Goal: Task Accomplishment & Management: Use online tool/utility

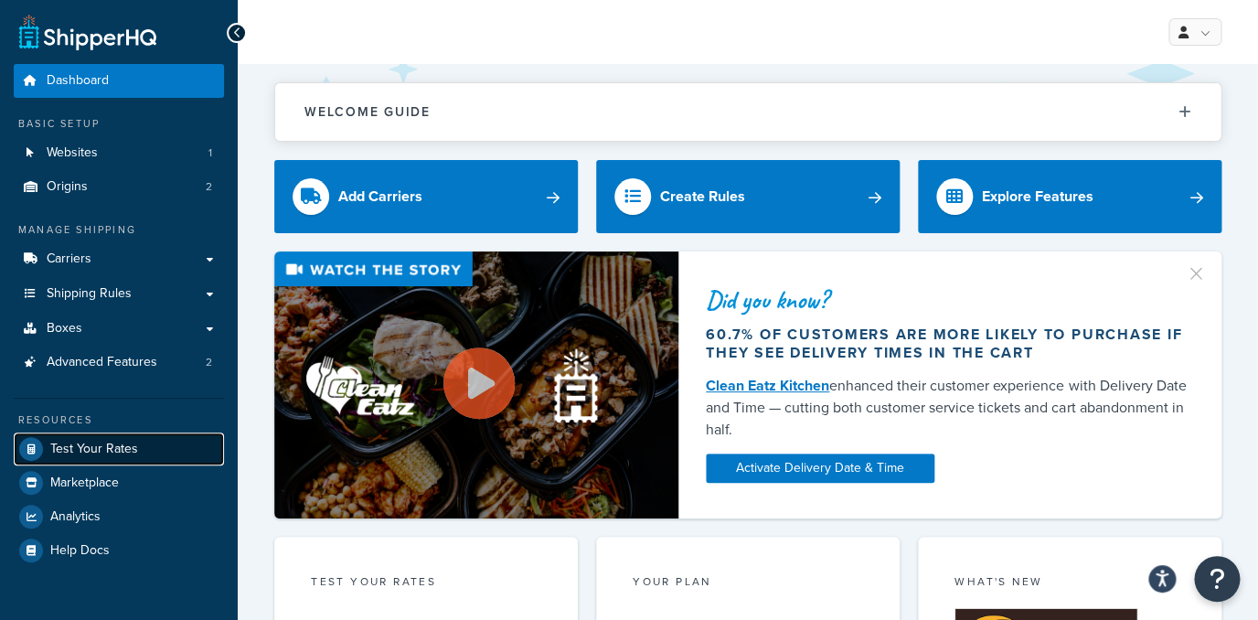
click at [120, 448] on span "Test Your Rates" at bounding box center [94, 450] width 88 height 16
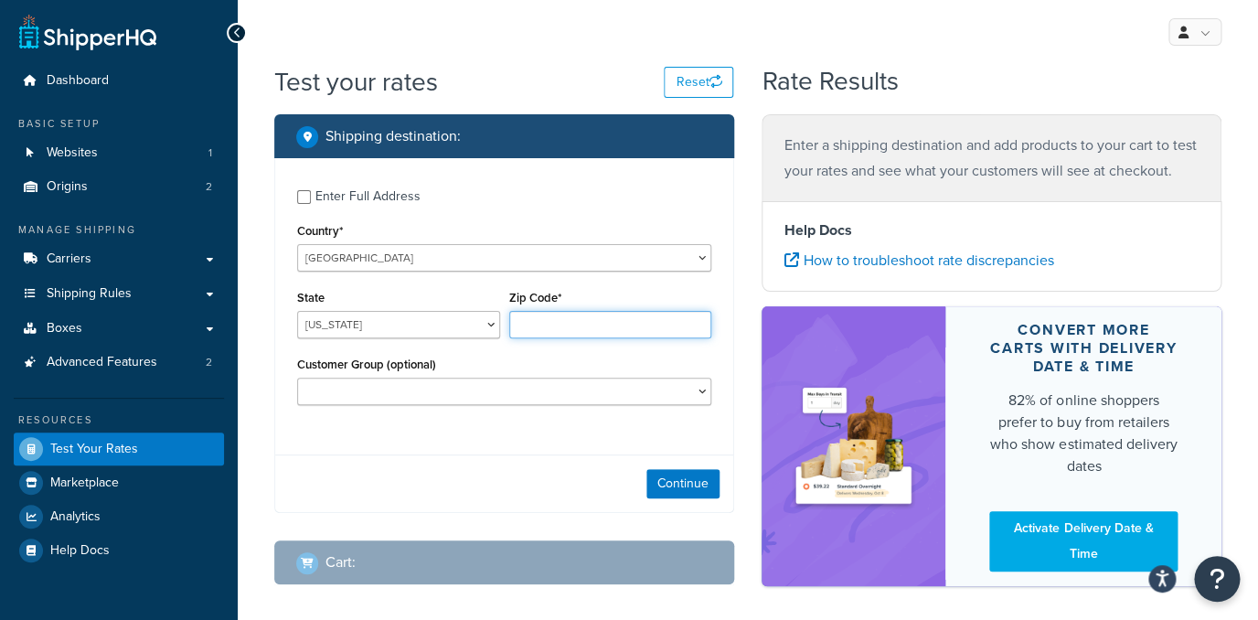
click at [561, 329] on input "Zip Code*" at bounding box center [610, 324] width 203 height 27
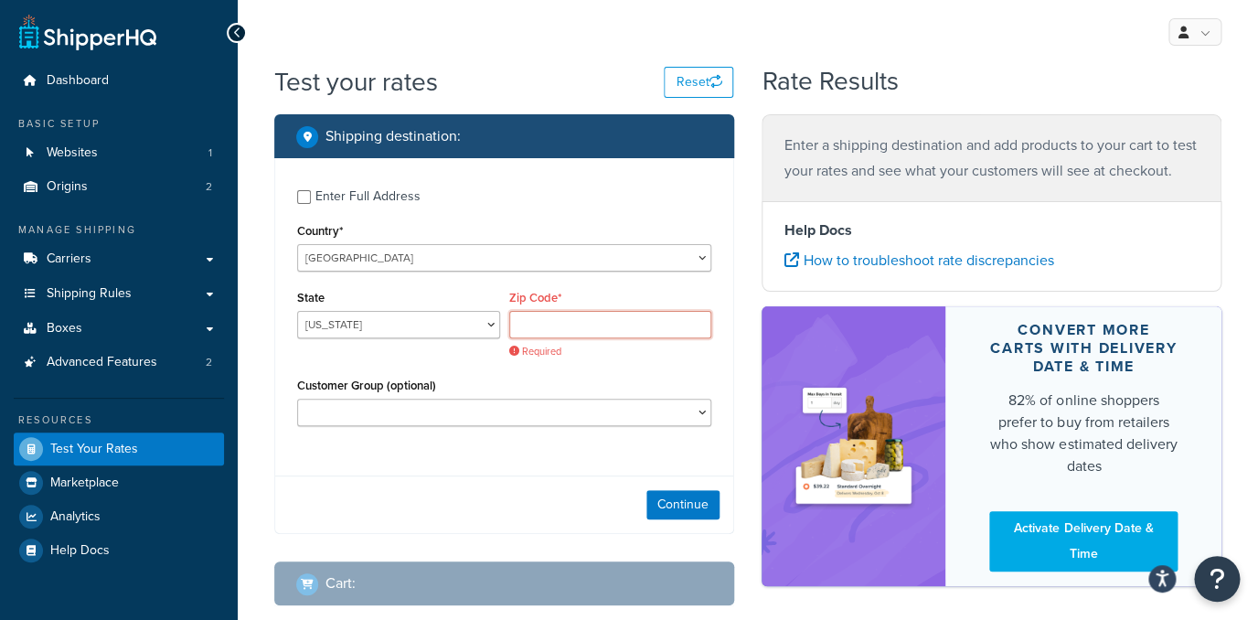
click at [540, 327] on input "Zip Code*" at bounding box center [610, 324] width 203 height 27
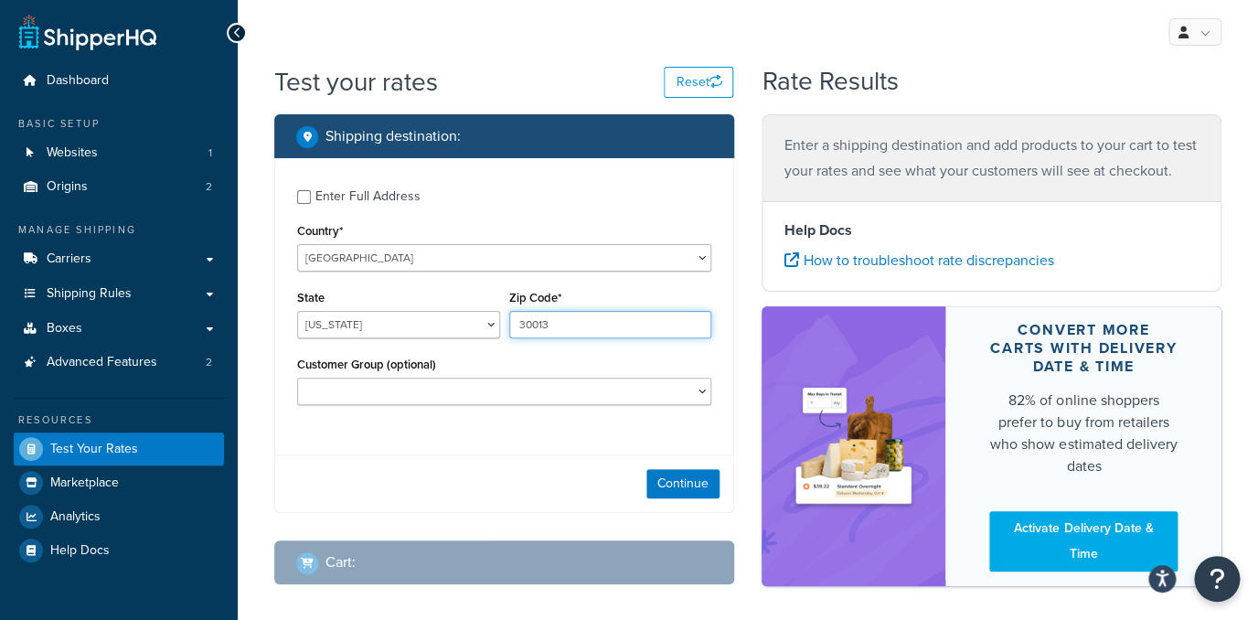
type input "30013"
click at [297, 311] on select "Alabama Alaska American Samoa Arizona Arkansas Armed Forces Americas Armed Forc…" at bounding box center [398, 324] width 203 height 27
select select "GA"
click option "Georgia" at bounding box center [0, 0] width 0 height 0
click at [696, 497] on button "Continue" at bounding box center [682, 483] width 73 height 29
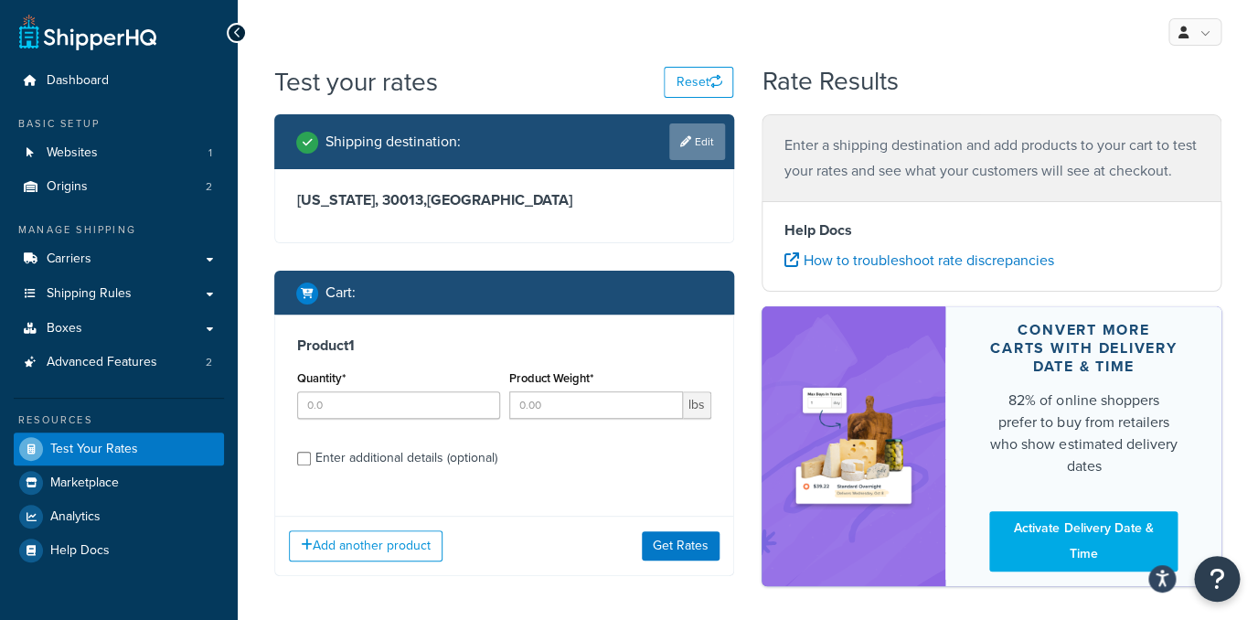
click at [697, 144] on link "Edit" at bounding box center [697, 141] width 56 height 37
select select "GA"
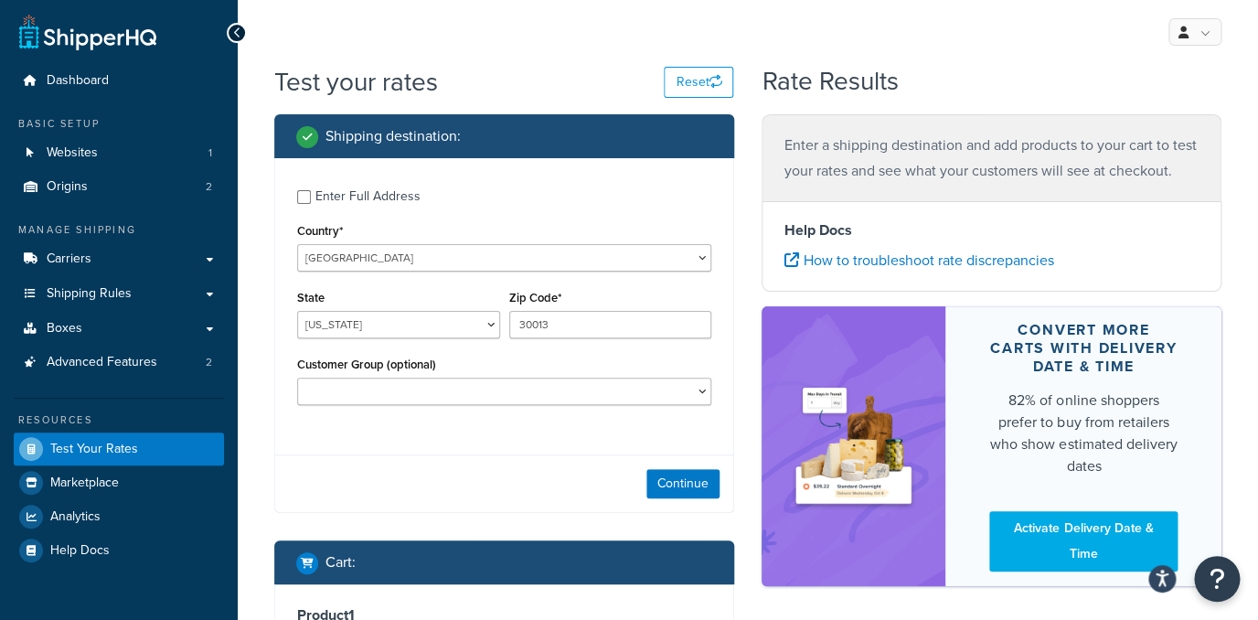
click at [511, 408] on div "Customer Group (optional) Retail Wholesale" at bounding box center [504, 385] width 423 height 67
click at [690, 498] on button "Continue" at bounding box center [682, 483] width 73 height 29
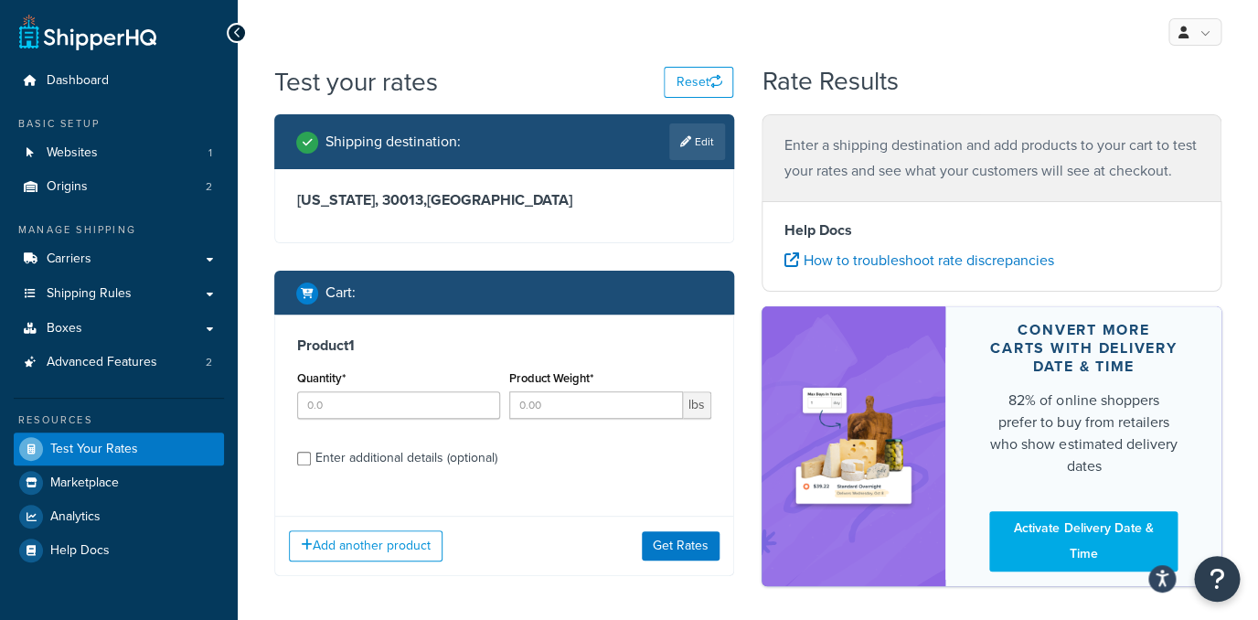
click at [685, 242] on div at bounding box center [504, 242] width 458 height 0
click at [361, 393] on input "Quantity*" at bounding box center [398, 404] width 203 height 27
click at [366, 401] on input "Quantity*" at bounding box center [398, 404] width 203 height 27
type input "1"
click at [607, 387] on div "Product Weight* lbs" at bounding box center [610, 392] width 203 height 53
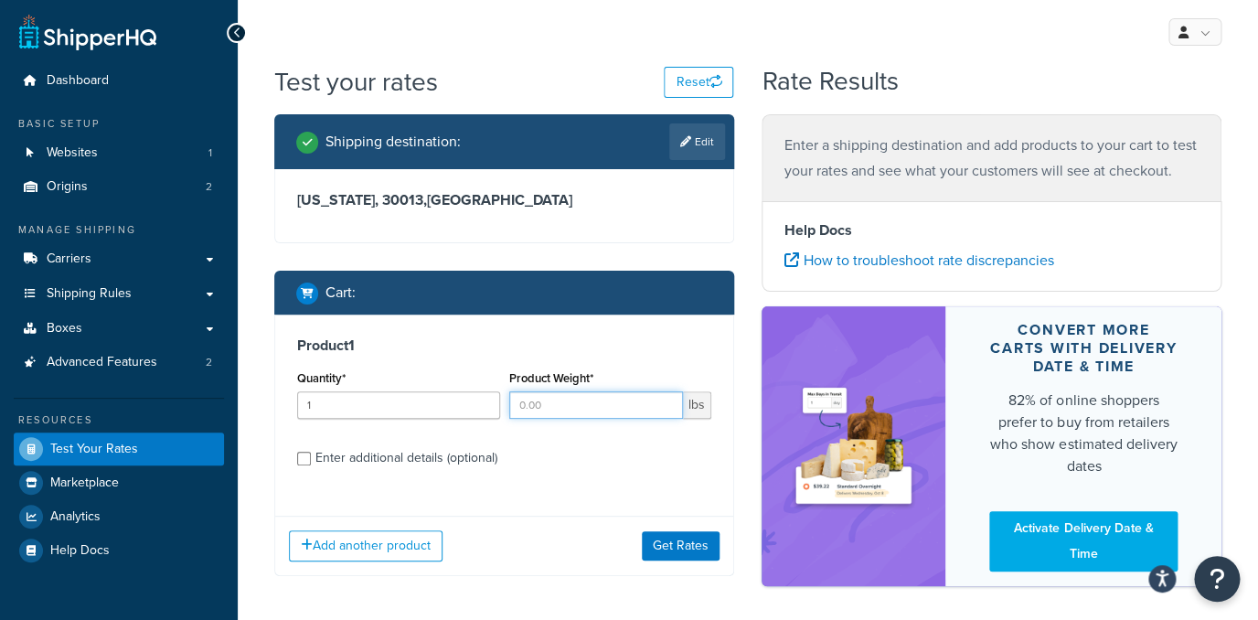
click at [604, 400] on input "Product Weight*" at bounding box center [596, 404] width 175 height 27
type input "8.4313"
click at [386, 469] on div "Enter additional details (optional)" at bounding box center [406, 458] width 182 height 26
click at [311, 465] on input "Enter additional details (optional)" at bounding box center [304, 459] width 14 height 14
checkbox input "true"
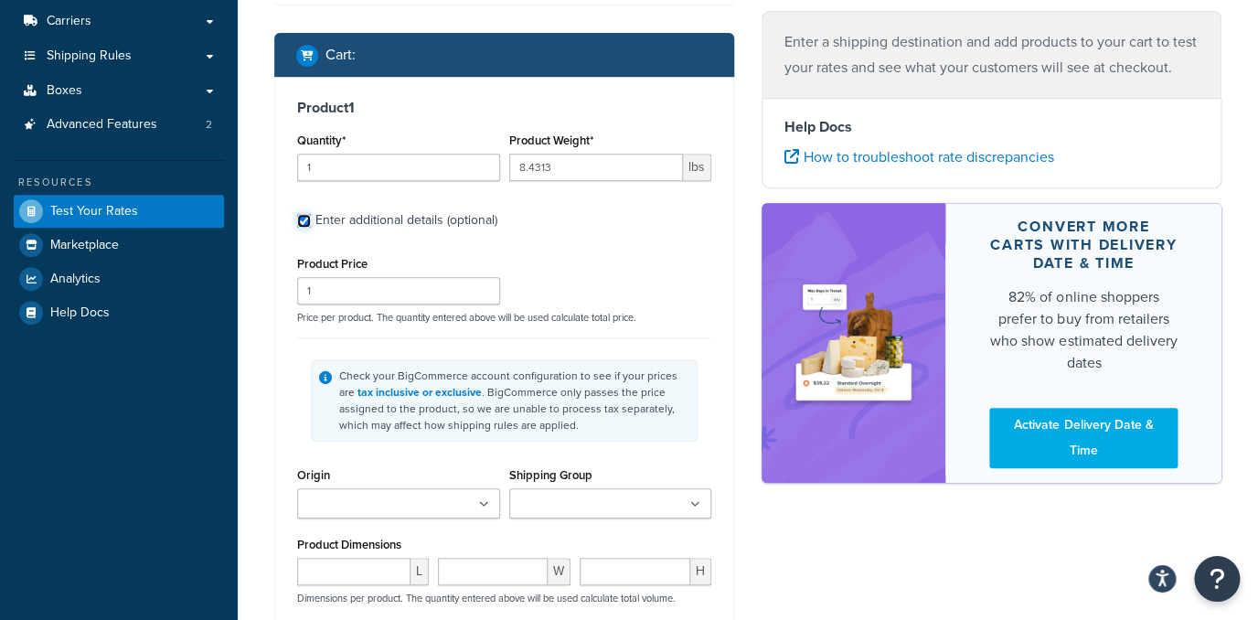
scroll to position [249, 0]
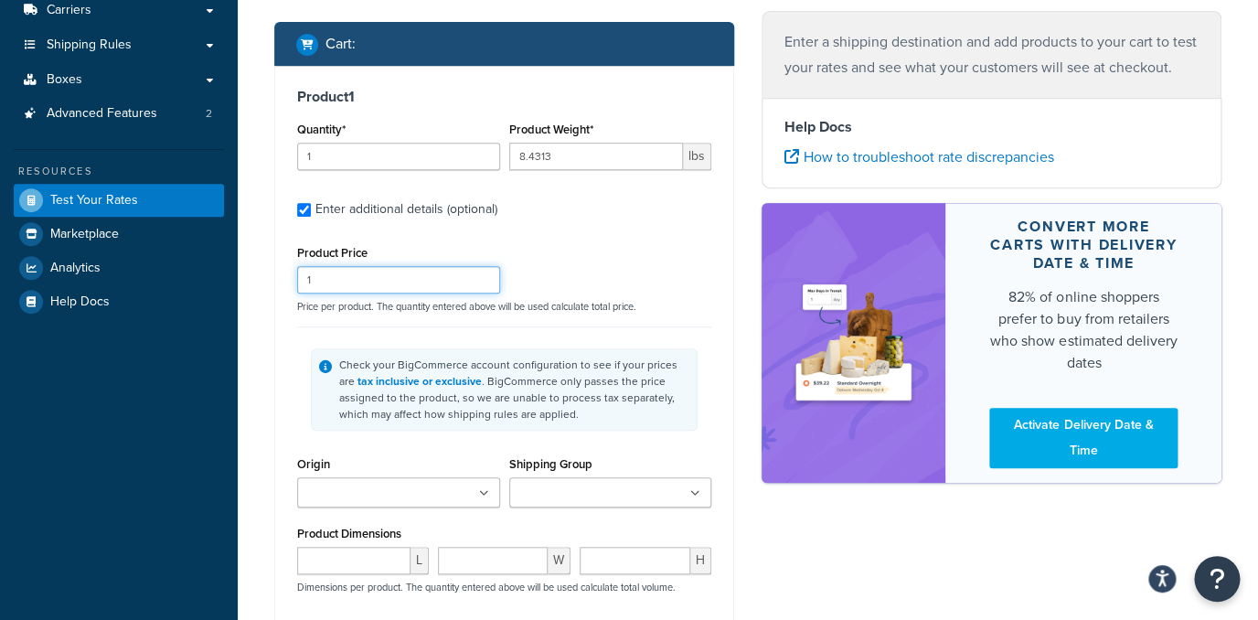
click at [327, 283] on input "1" at bounding box center [398, 279] width 203 height 27
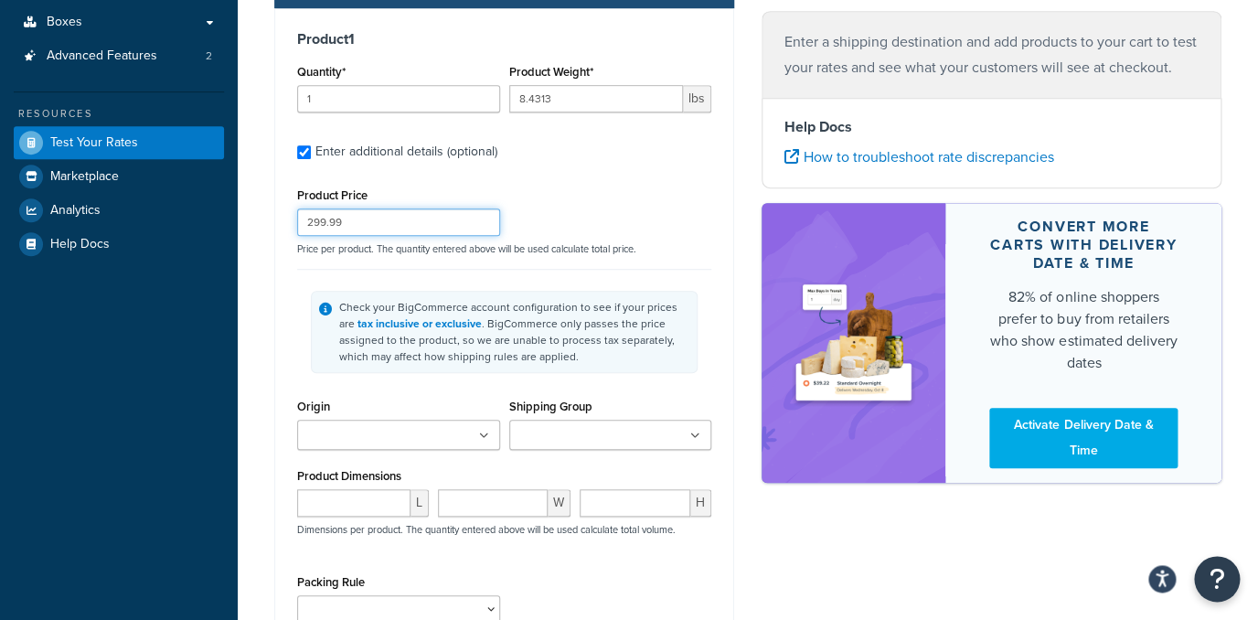
scroll to position [307, 0]
type input "299.99"
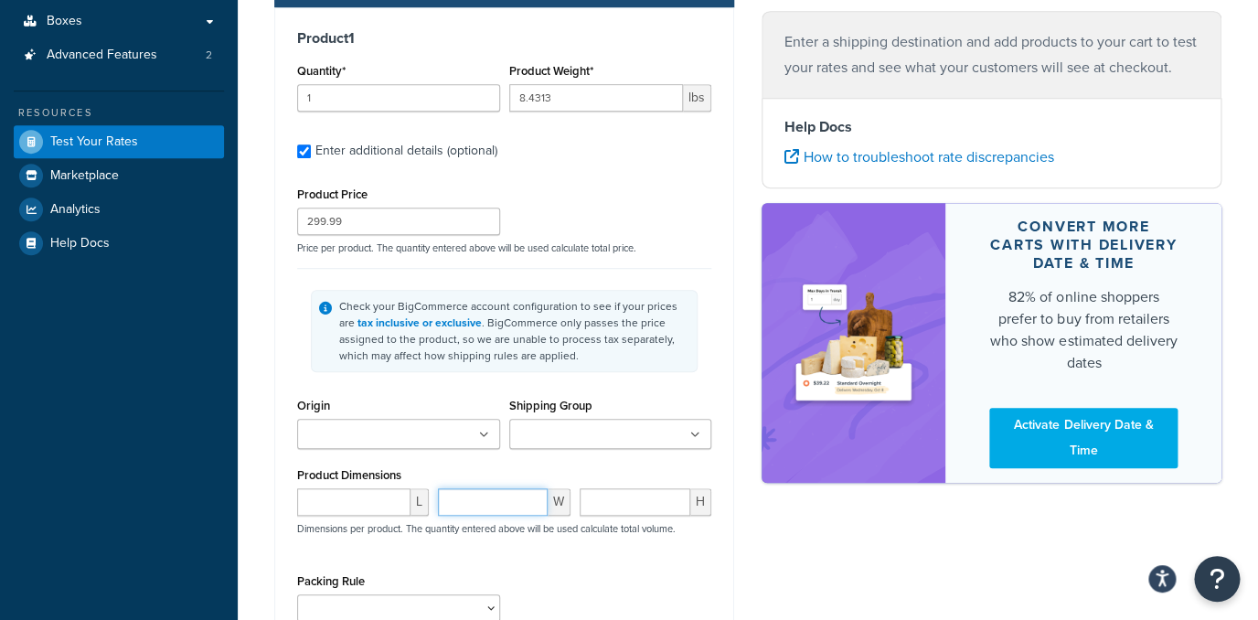
click at [470, 504] on input "number" at bounding box center [492, 501] width 109 height 27
type input "10.25"
click at [344, 504] on input "number" at bounding box center [353, 501] width 113 height 27
type input "3.5"
click at [635, 502] on input "number" at bounding box center [635, 501] width 111 height 27
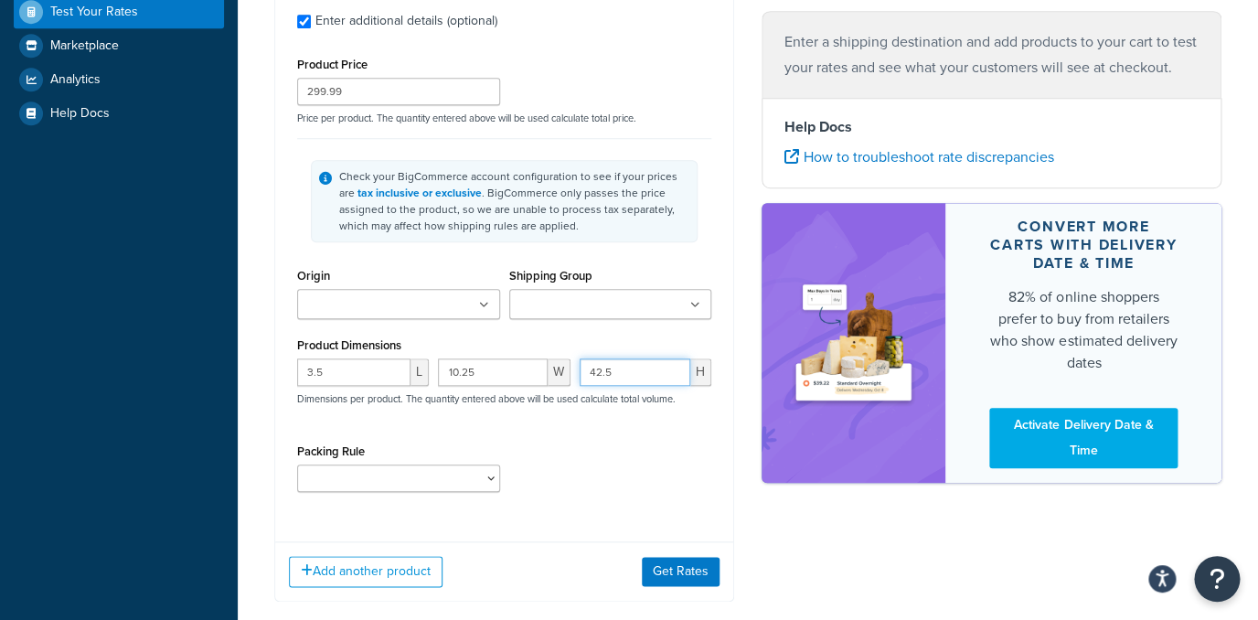
scroll to position [439, 0]
type input "42.5"
click at [589, 490] on div "Packing Rule Pack Separately" at bounding box center [504, 470] width 423 height 67
click at [505, 485] on div "Packing Rule Pack Separately" at bounding box center [504, 470] width 423 height 67
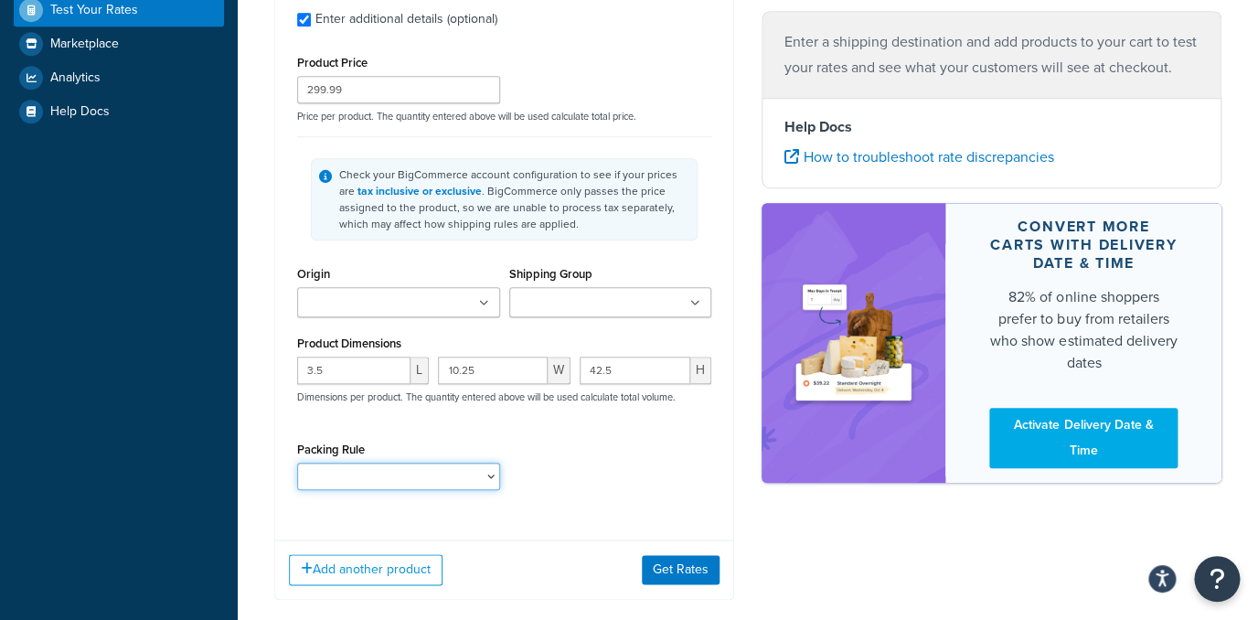
select select "86577"
click option "Pack Separately" at bounding box center [0, 0] width 0 height 0
click at [657, 570] on button "Get Rates" at bounding box center [681, 569] width 78 height 29
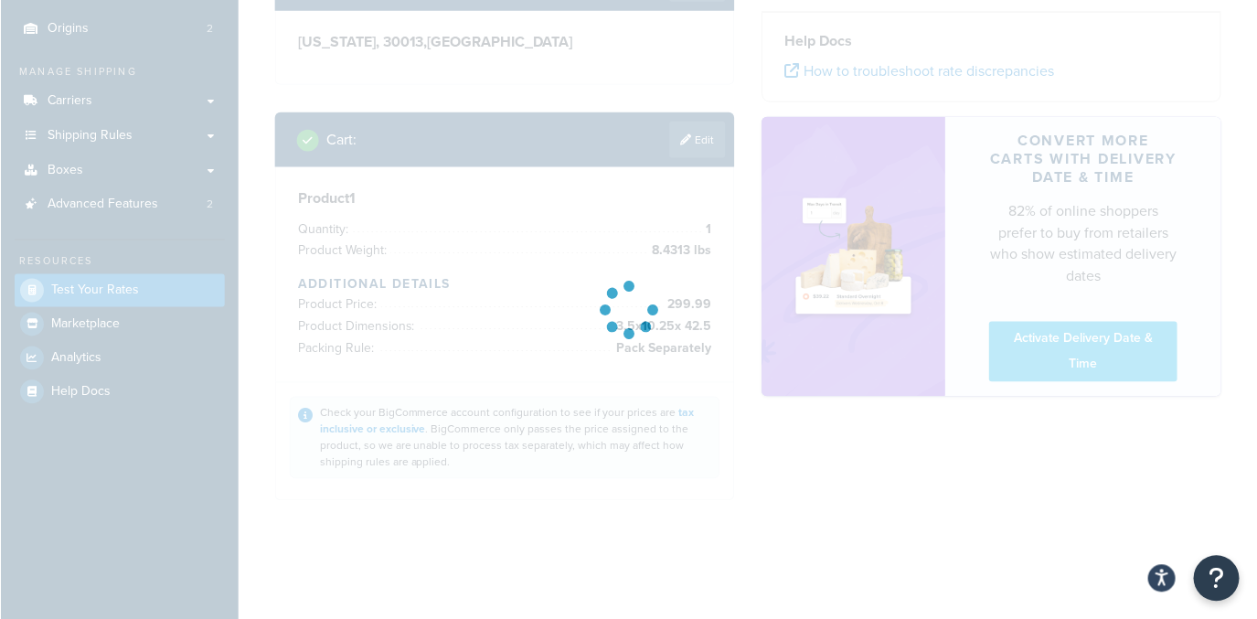
scroll to position [158, 0]
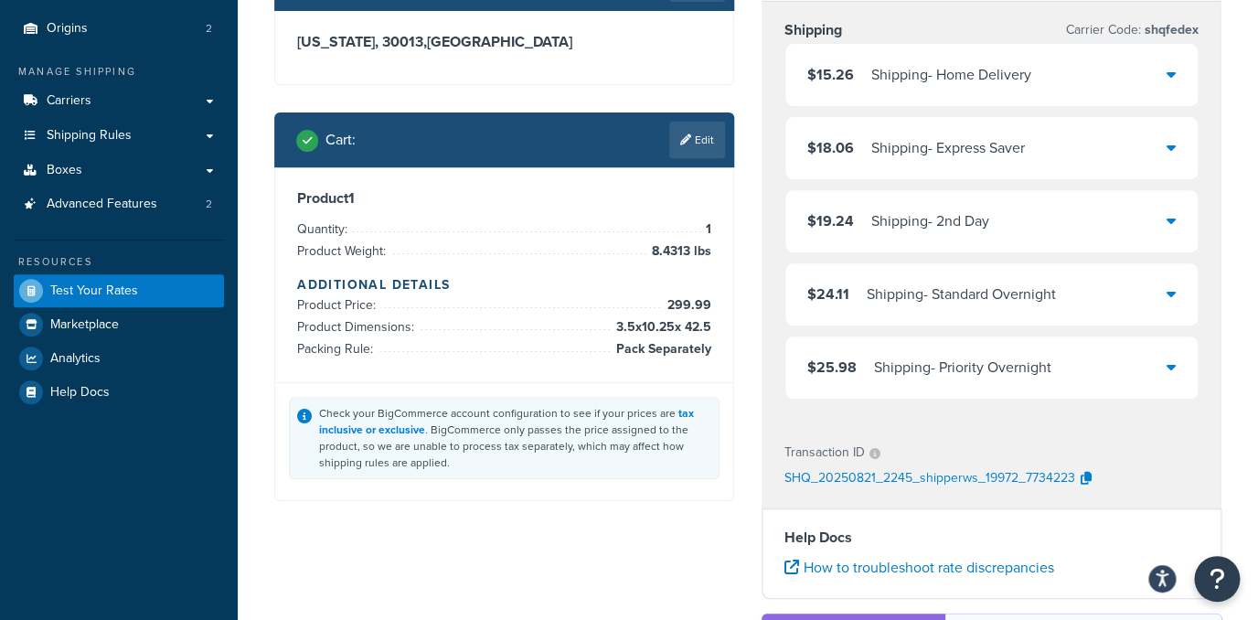
click at [943, 64] on div "Shipping - Home Delivery" at bounding box center [951, 75] width 160 height 26
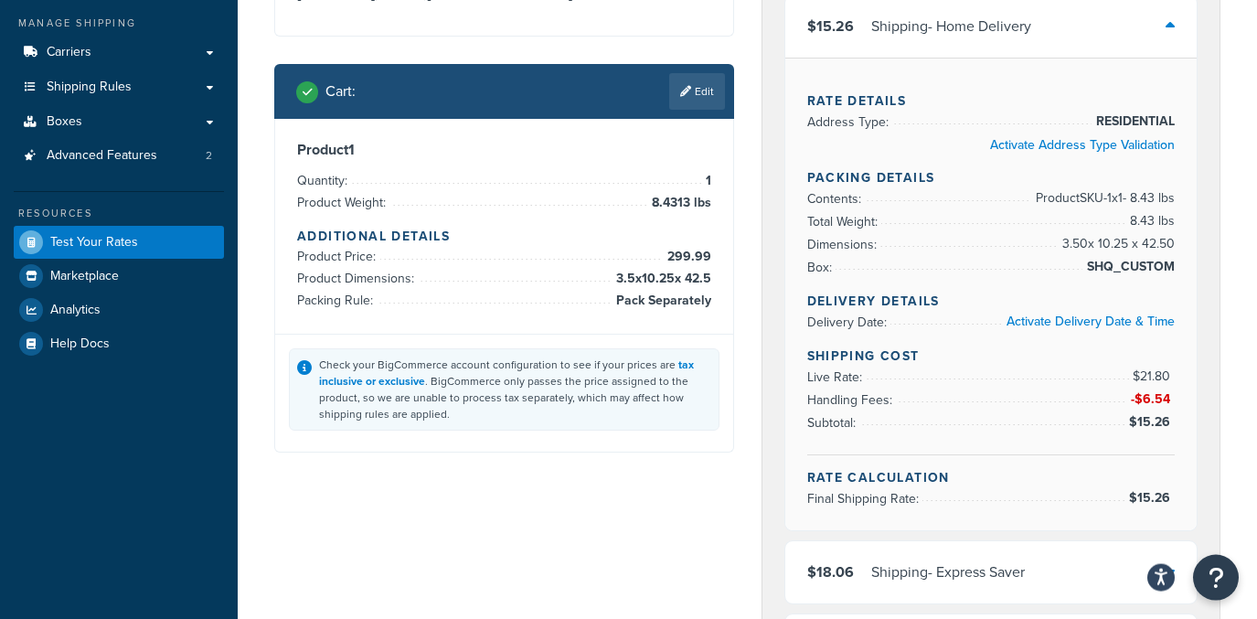
scroll to position [187, 0]
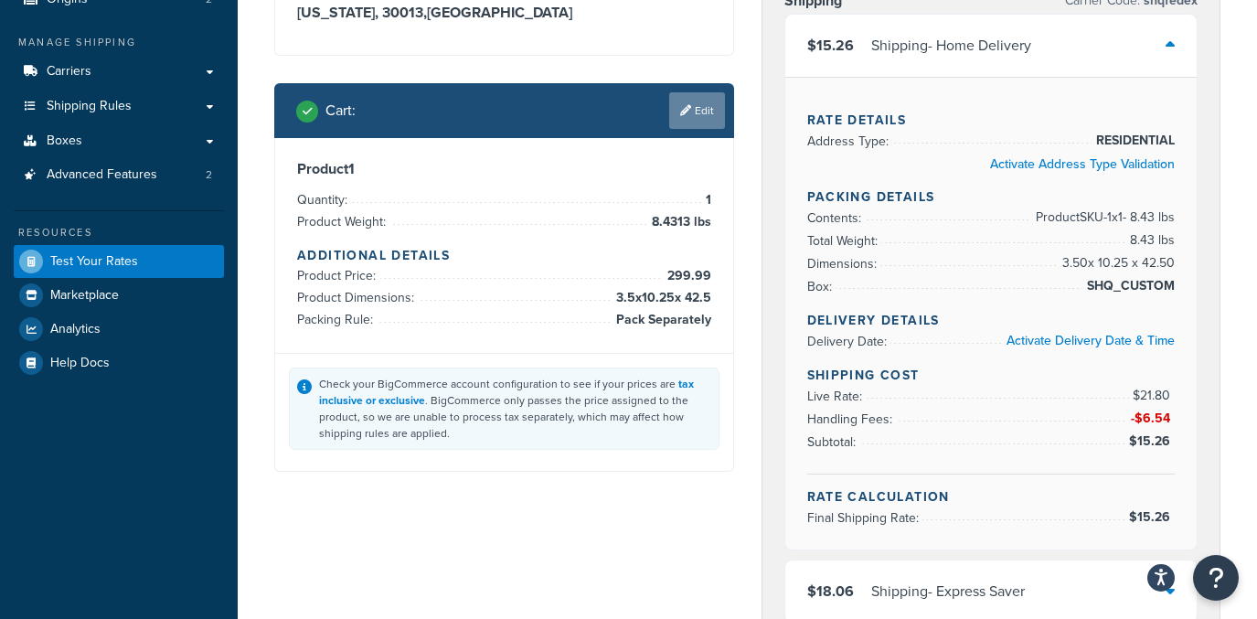
click at [690, 107] on link "Edit" at bounding box center [697, 110] width 56 height 37
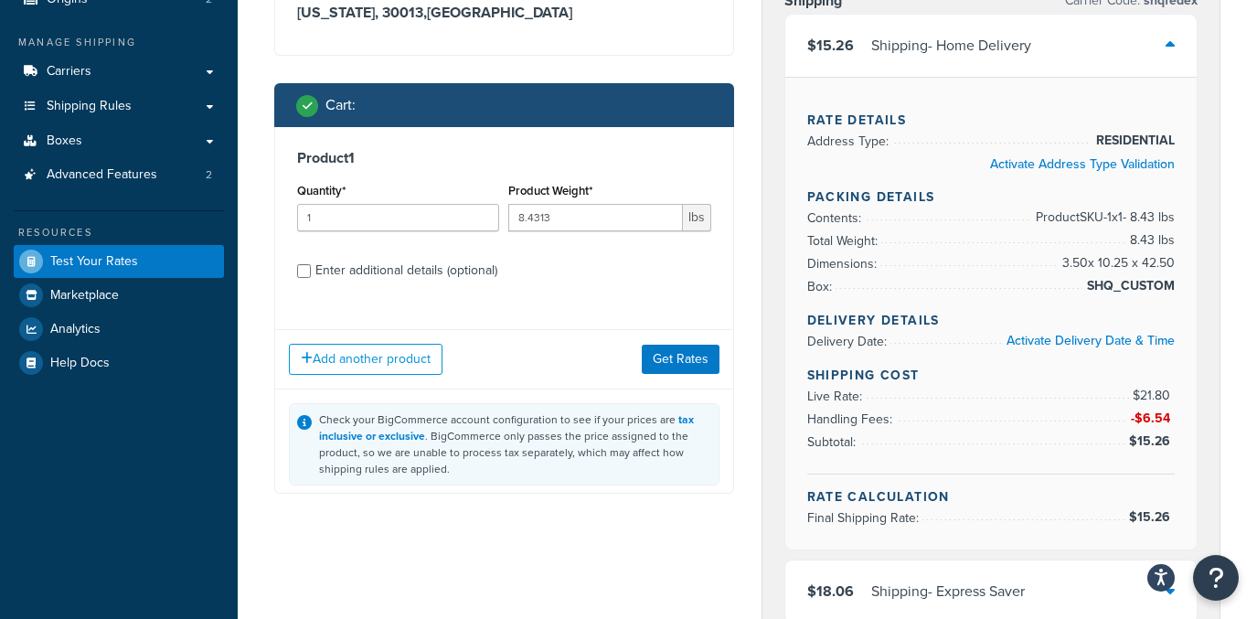
click at [316, 253] on div "Product 1 Quantity* 1 Product Weight* 8.4313 lbs Enter additional details (opti…" at bounding box center [504, 220] width 458 height 187
click at [315, 264] on div "Enter additional details (optional)" at bounding box center [504, 268] width 414 height 29
click at [390, 269] on div "Enter additional details (optional)" at bounding box center [406, 271] width 182 height 26
click at [311, 269] on input "Enter additional details (optional)" at bounding box center [304, 271] width 14 height 14
checkbox input "true"
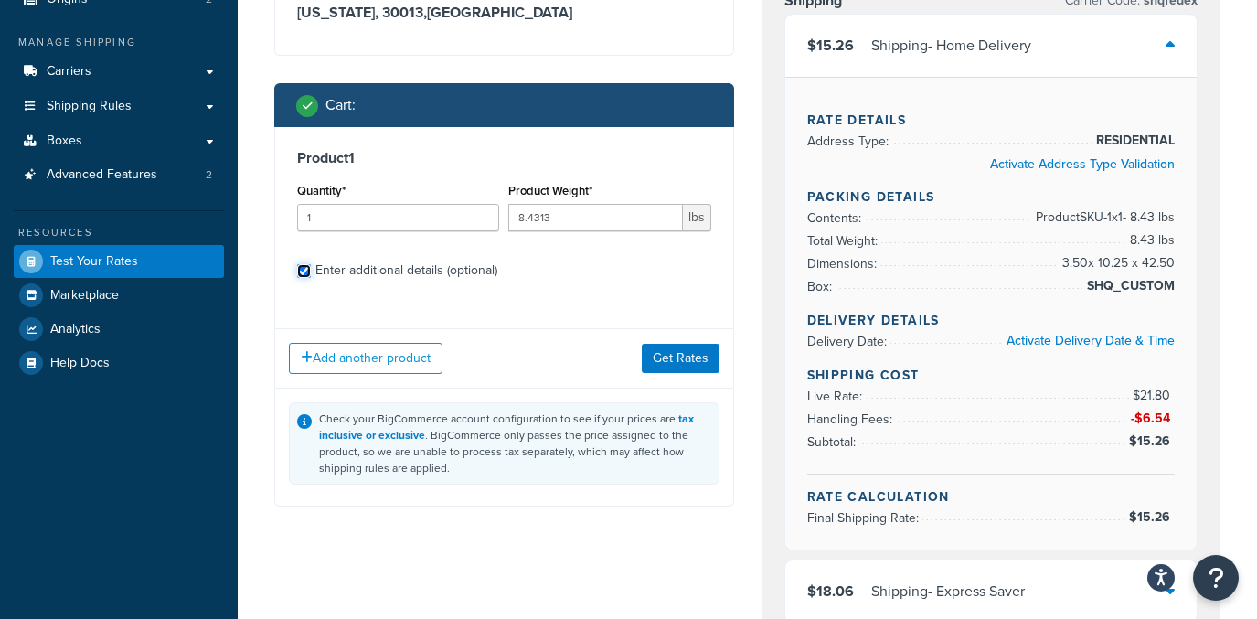
select select "86577"
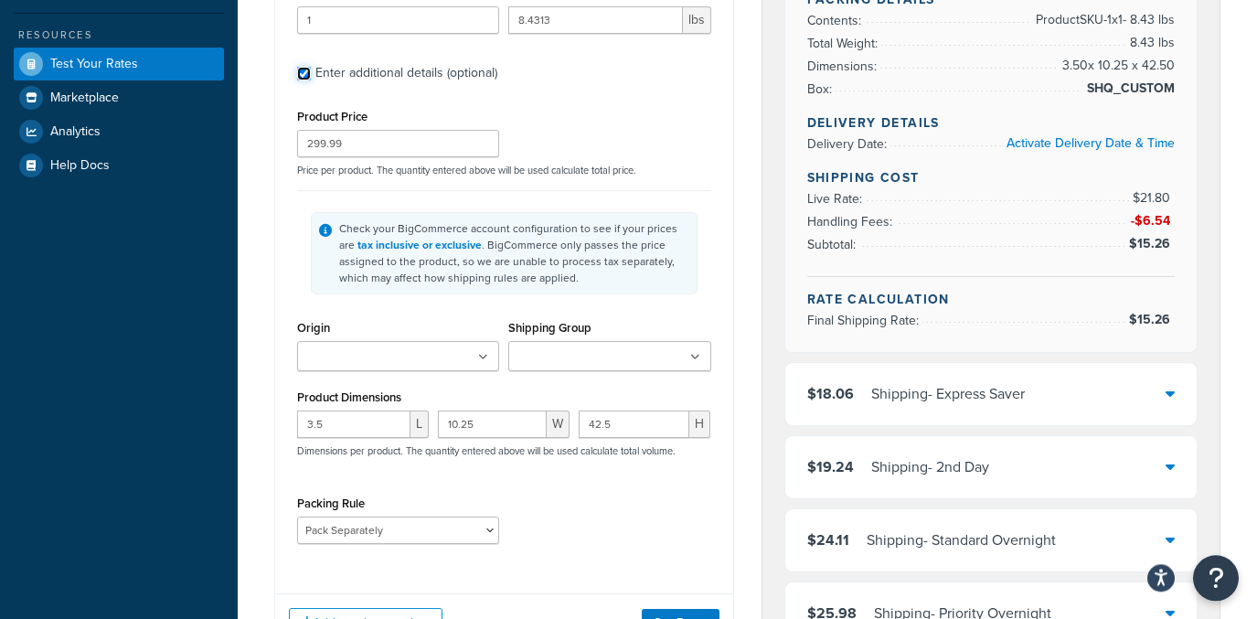
scroll to position [392, 0]
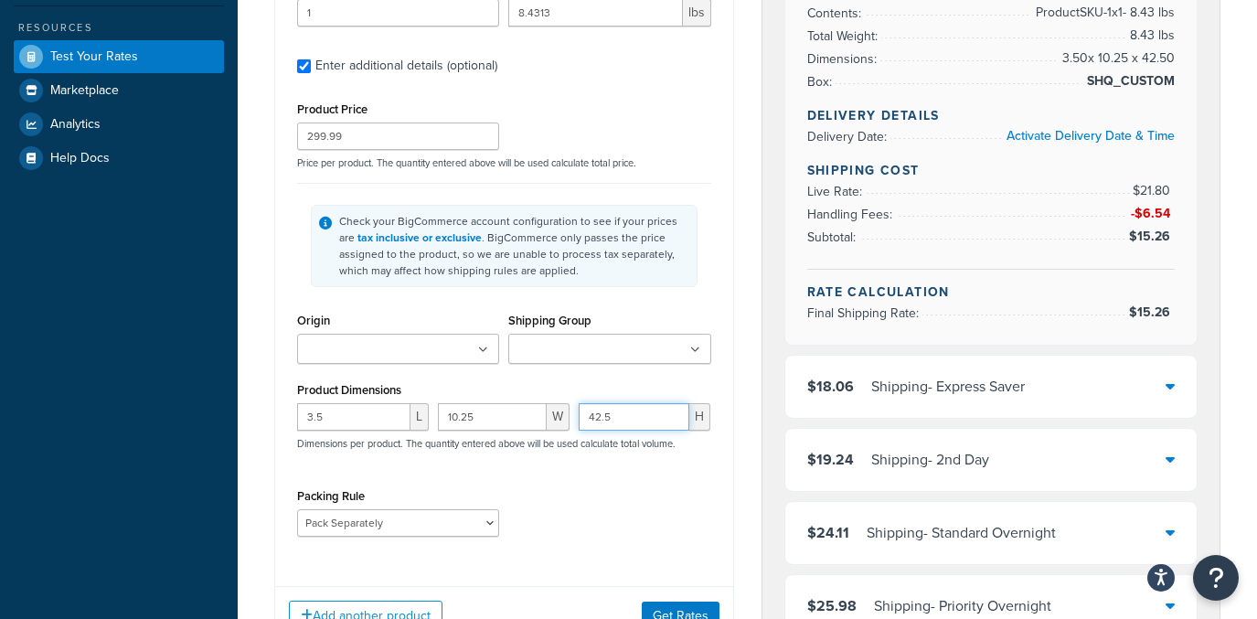
drag, startPoint x: 622, startPoint y: 422, endPoint x: 561, endPoint y: 421, distance: 61.3
click at [579, 421] on input "42.5" at bounding box center [634, 416] width 111 height 27
click at [456, 420] on input "10.25" at bounding box center [492, 416] width 109 height 27
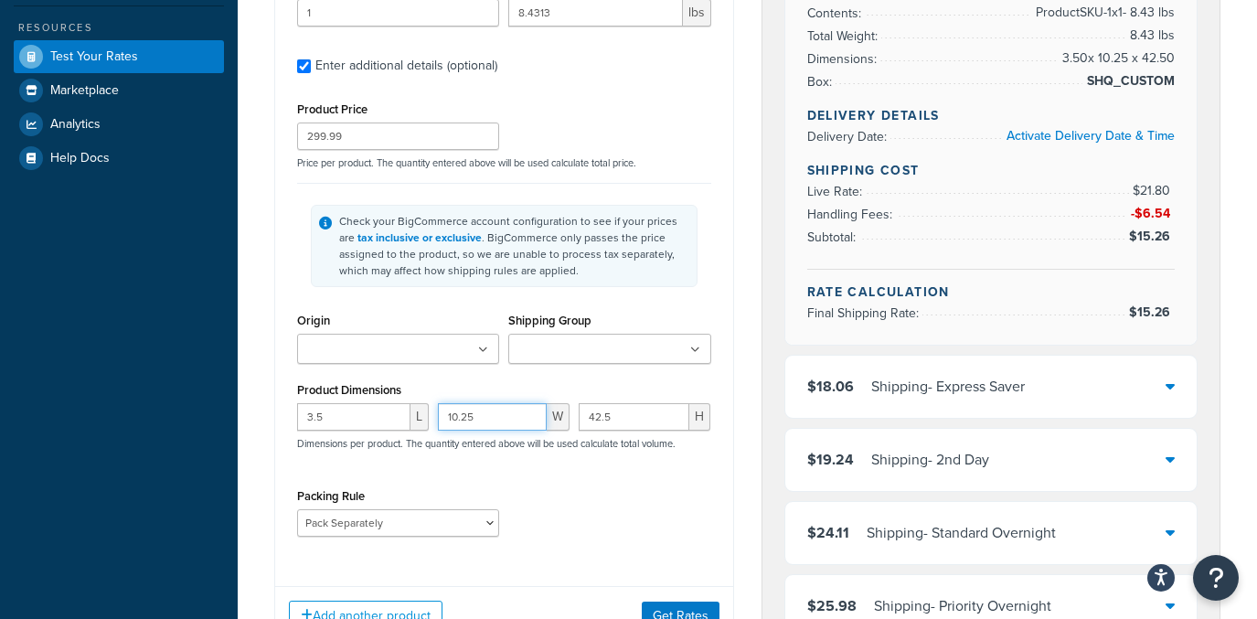
paste input "42."
type input "42.5"
click at [657, 420] on input "42.5" at bounding box center [634, 416] width 111 height 27
click at [639, 418] on input "42.5" at bounding box center [634, 416] width 111 height 27
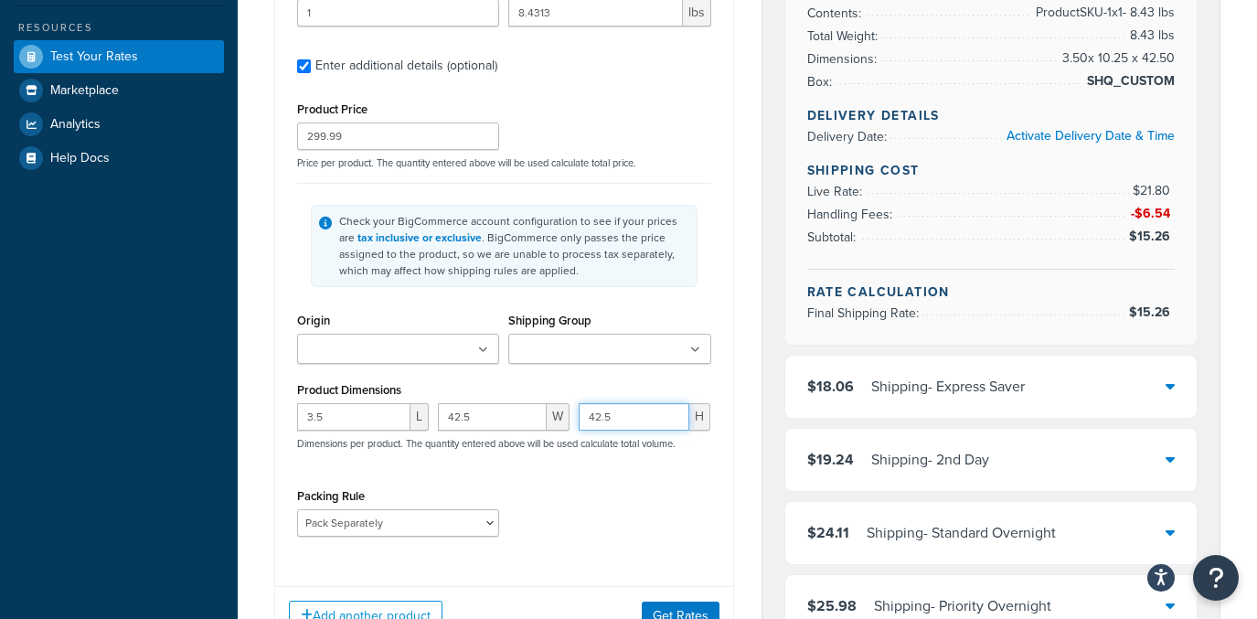
click at [639, 418] on input "42.5" at bounding box center [634, 416] width 111 height 27
type input "3.5"
click at [323, 413] on input "3.5" at bounding box center [353, 416] width 113 height 27
click at [323, 412] on input "3.5" at bounding box center [353, 416] width 113 height 27
click at [322, 412] on input "3.5" at bounding box center [353, 416] width 113 height 27
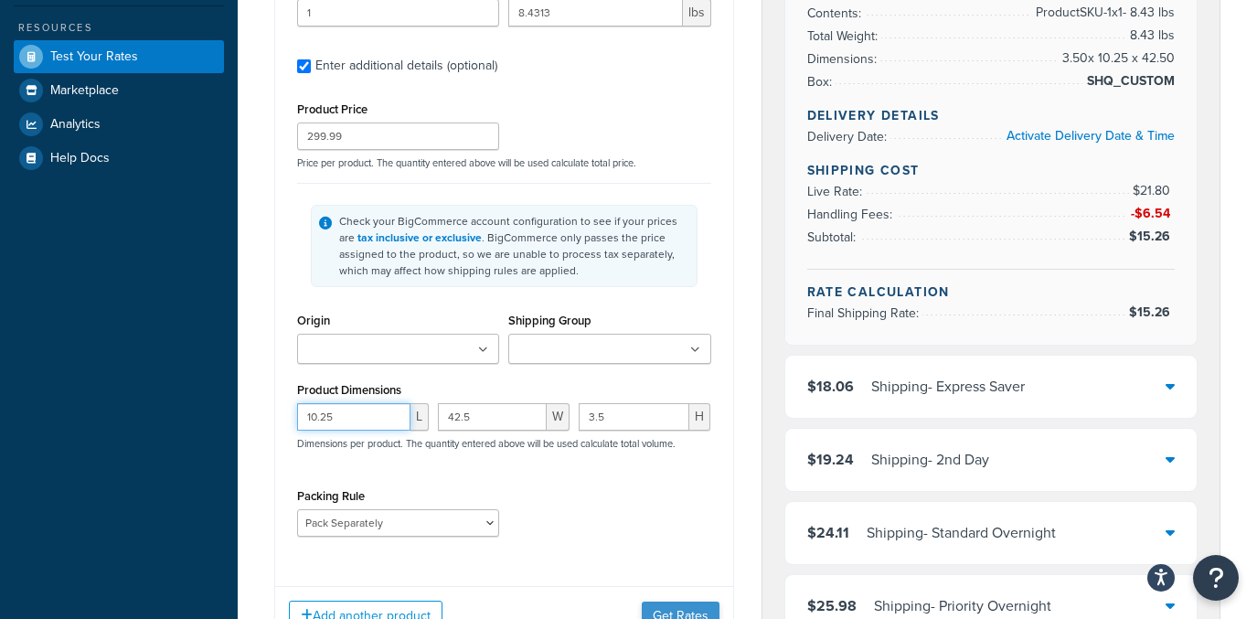
type input "10.25"
click at [677, 607] on button "Get Rates" at bounding box center [681, 616] width 78 height 29
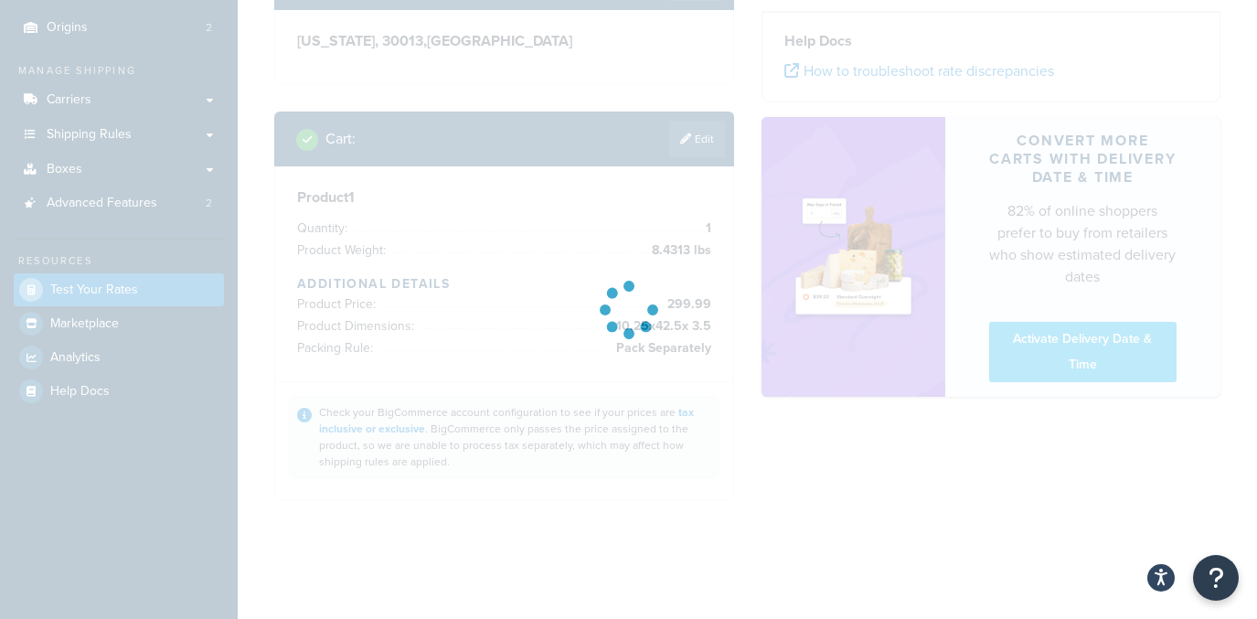
scroll to position [159, 0]
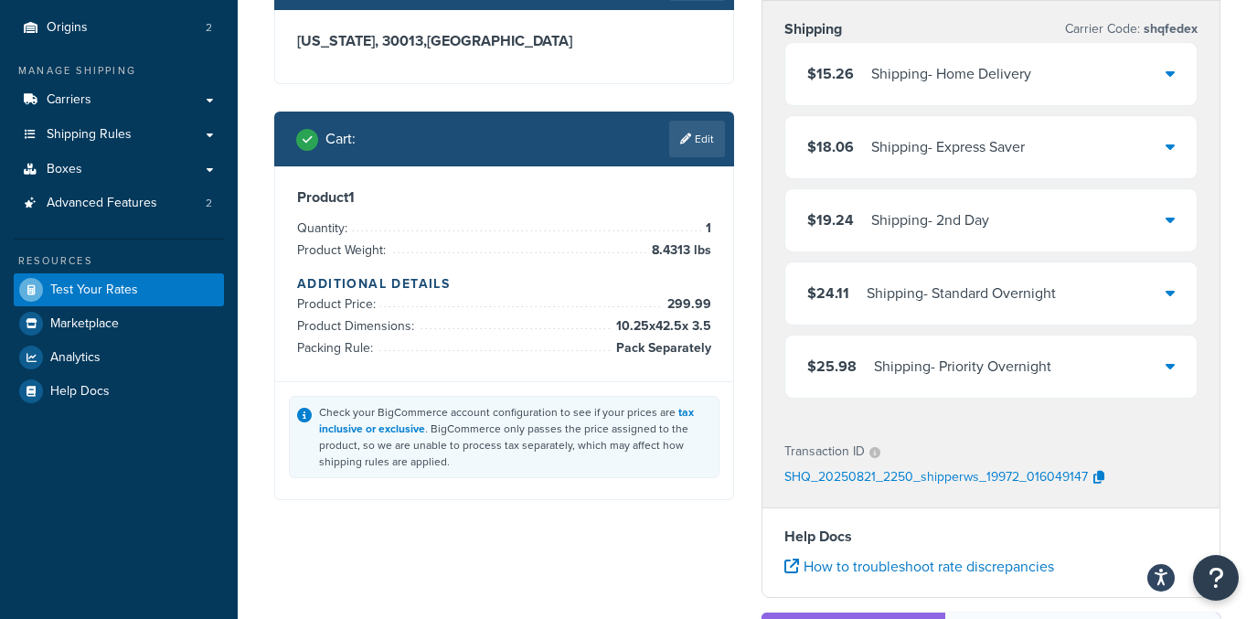
click at [961, 78] on div "Shipping - Home Delivery" at bounding box center [951, 74] width 160 height 26
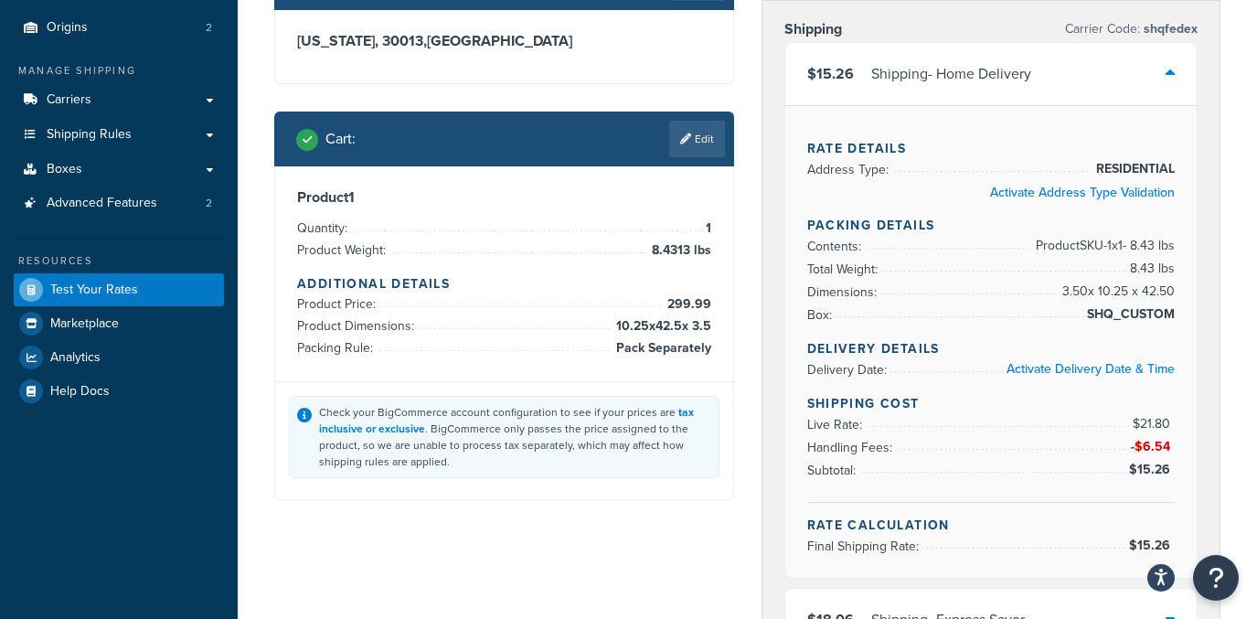
drag, startPoint x: 1060, startPoint y: 293, endPoint x: 1177, endPoint y: 299, distance: 117.2
click at [1176, 299] on ul "Contents: Product SKU-1 x 1 - 8.43 lbs Total Weight: 8.43 lbs Dimensions: 3.50 …" at bounding box center [991, 280] width 368 height 91
drag, startPoint x: 1174, startPoint y: 295, endPoint x: 988, endPoint y: 293, distance: 186.6
click at [988, 294] on li "Dimensions: 3.50 x 10.25 x 42.50" at bounding box center [991, 292] width 368 height 23
click at [116, 177] on link "Boxes" at bounding box center [119, 170] width 210 height 34
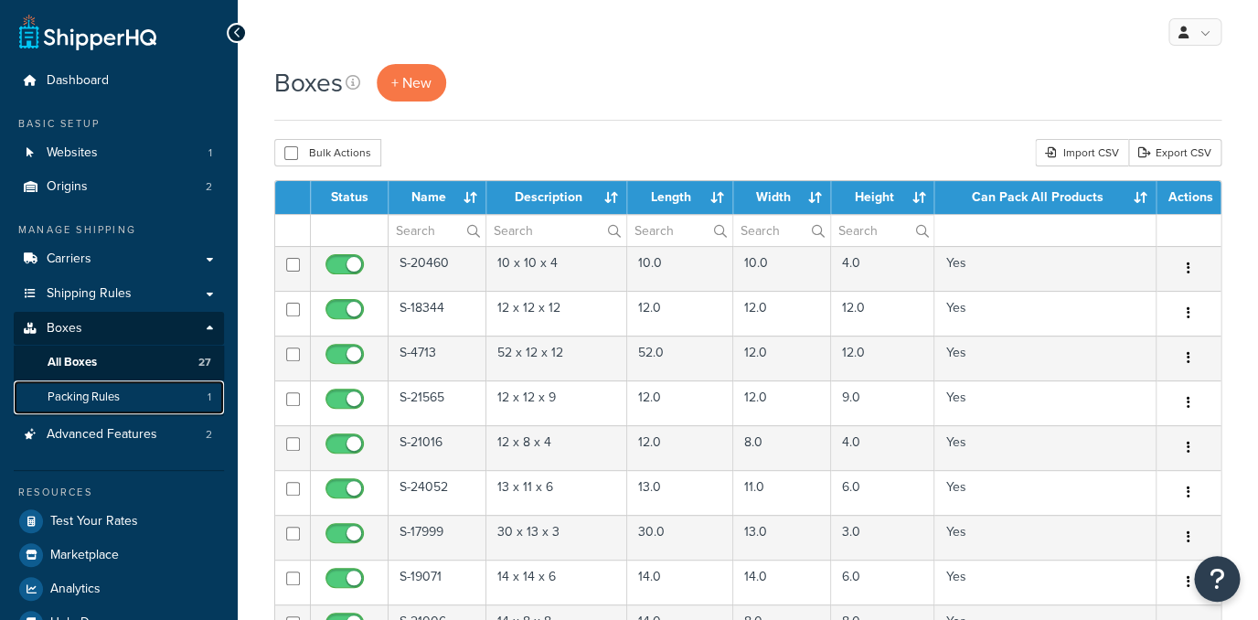
click at [148, 407] on link "Packing Rules 1" at bounding box center [119, 397] width 210 height 34
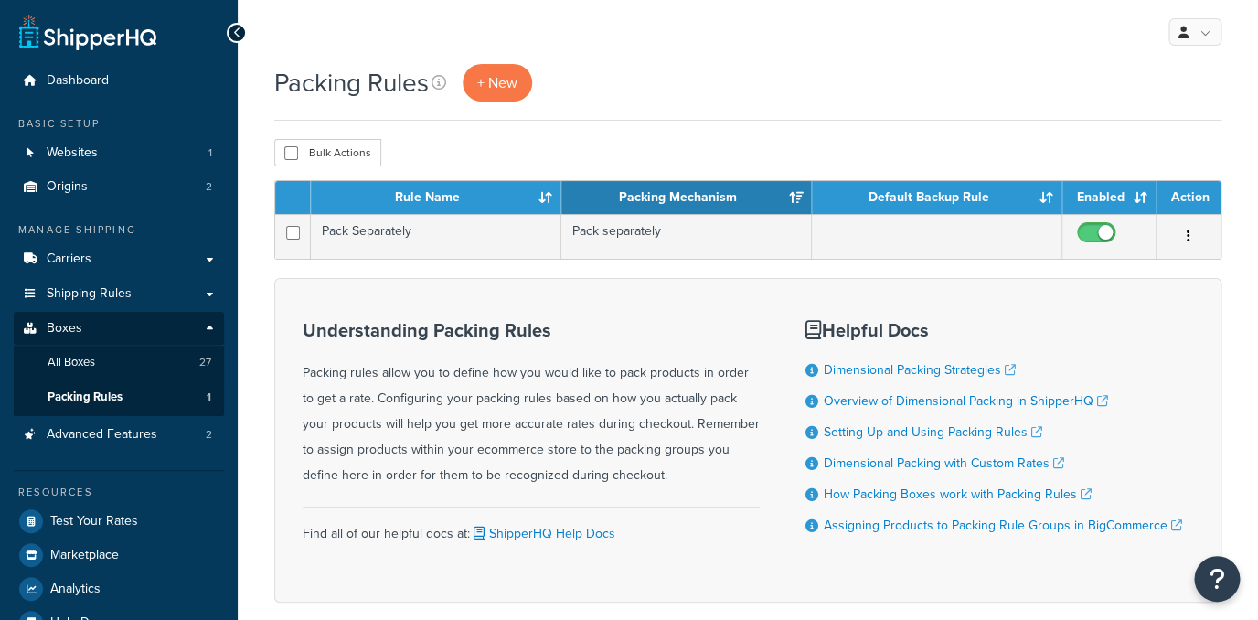
click at [501, 246] on td "Pack Separately" at bounding box center [436, 236] width 251 height 45
